Goal: Task Accomplishment & Management: Manage account settings

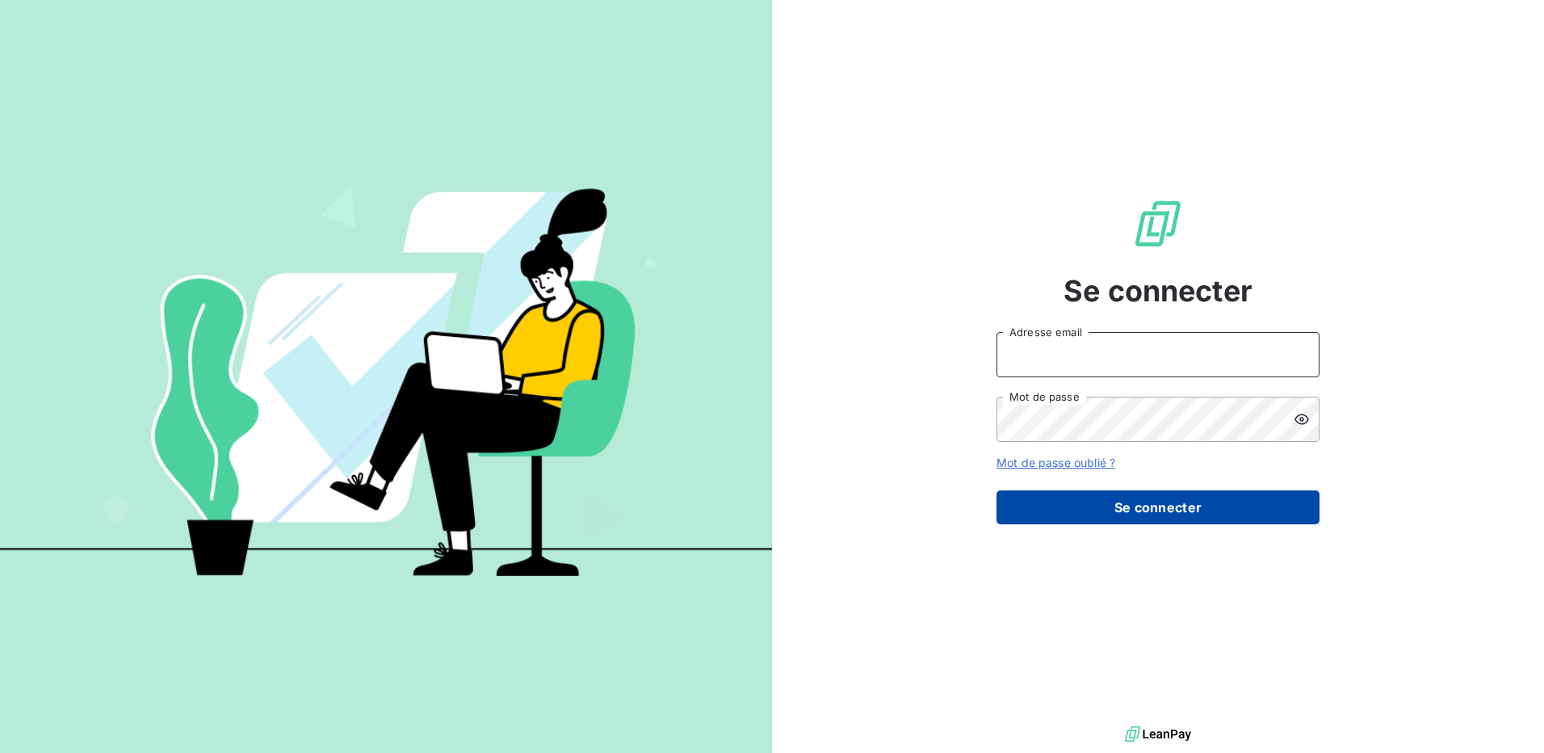
type input "[EMAIL_ADDRESS][DOMAIN_NAME]"
click at [1141, 505] on button "Se connecter" at bounding box center [1157, 507] width 323 height 34
